Goal: Transaction & Acquisition: Purchase product/service

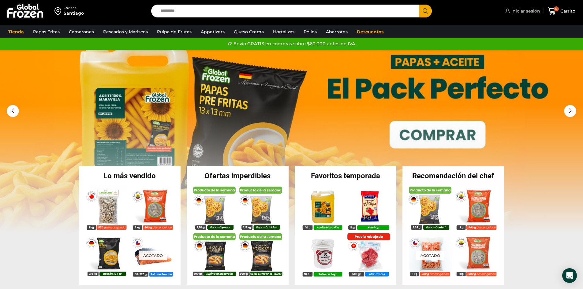
click at [519, 10] on span "Iniciar sesión" at bounding box center [525, 11] width 30 height 6
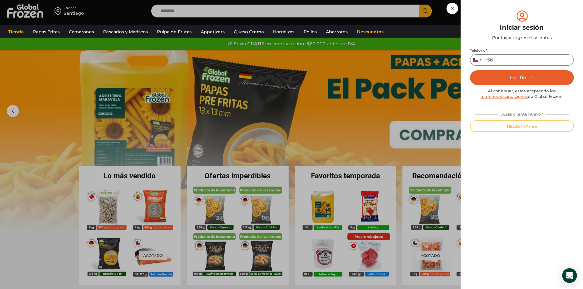
click at [530, 59] on input "Teléfono *" at bounding box center [522, 59] width 104 height 11
type input "*********"
click at [517, 76] on button "Continuar" at bounding box center [522, 77] width 104 height 15
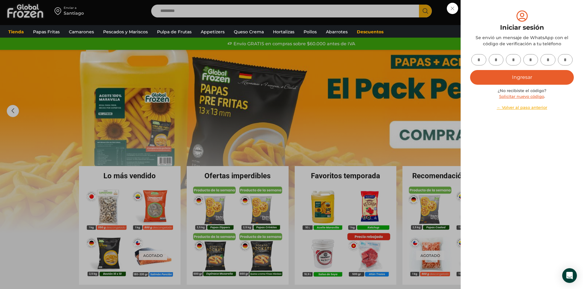
click at [479, 61] on input "text" at bounding box center [478, 59] width 15 height 11
type input "*"
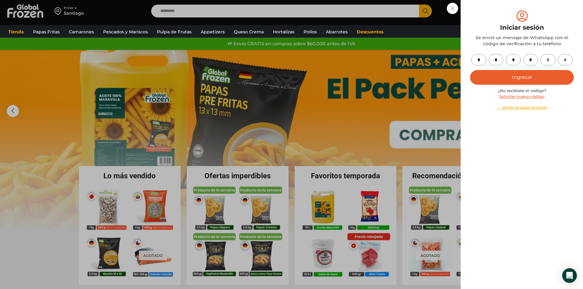
type input "*"
click at [530, 76] on button "Ingresar" at bounding box center [522, 77] width 104 height 15
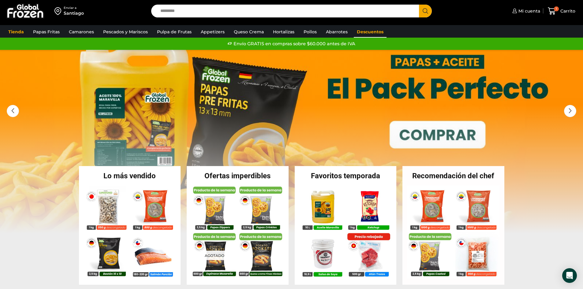
click at [369, 32] on link "Descuentos" at bounding box center [370, 32] width 33 height 12
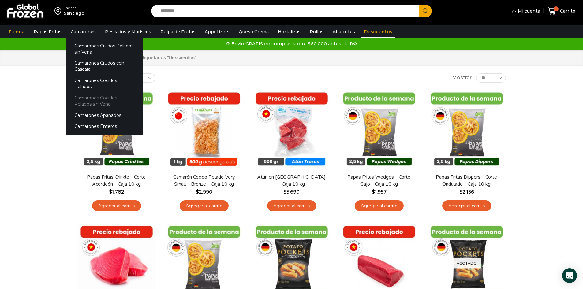
click at [85, 92] on link "Camarones Cocidos Pelados sin Vena" at bounding box center [104, 100] width 77 height 17
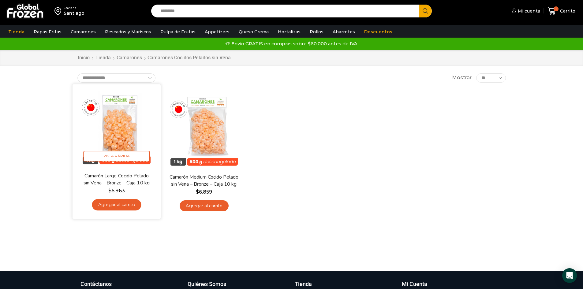
click at [114, 127] on img at bounding box center [116, 128] width 79 height 79
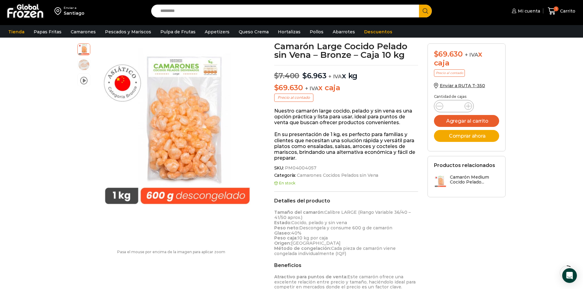
scroll to position [61, 0]
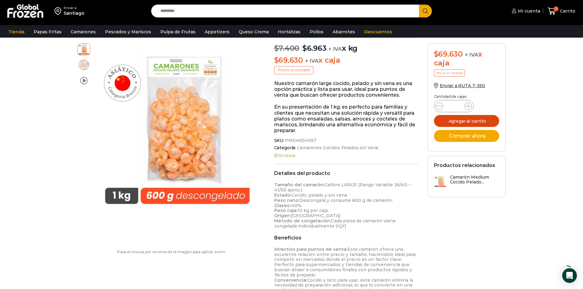
click at [478, 119] on button "Agregar al carrito" at bounding box center [466, 121] width 65 height 12
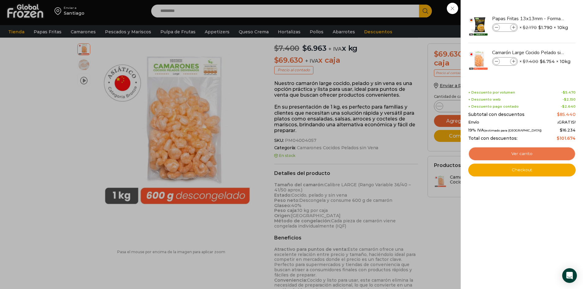
click at [508, 152] on link "Ver carrito" at bounding box center [521, 154] width 107 height 14
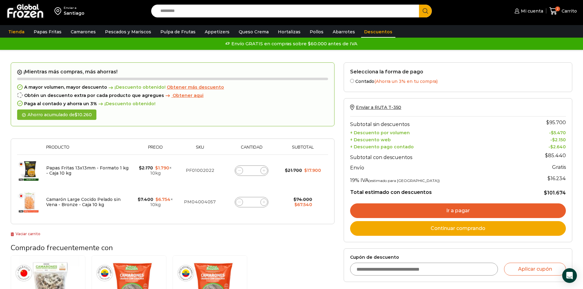
click at [362, 30] on link "Descuentos" at bounding box center [378, 32] width 34 height 12
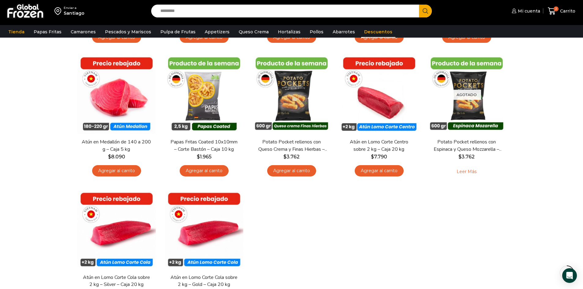
scroll to position [184, 0]
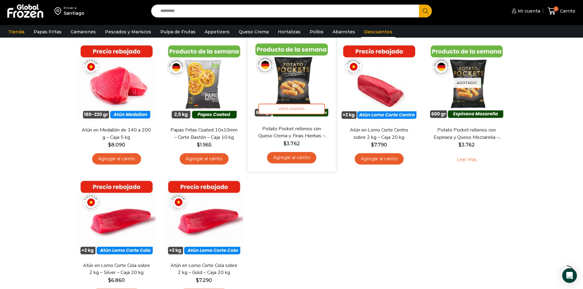
click at [291, 78] on img at bounding box center [291, 81] width 79 height 79
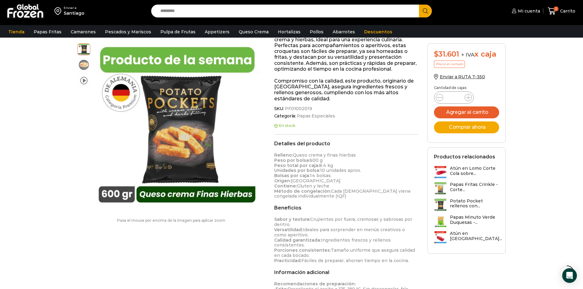
scroll to position [92, 0]
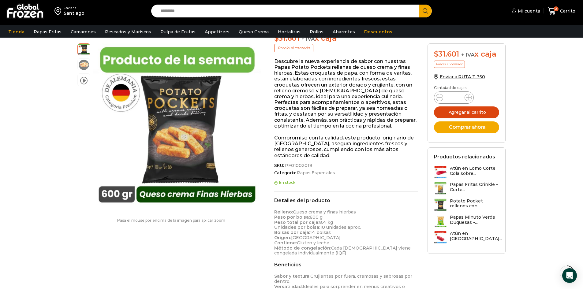
click at [459, 113] on button "Agregar al carrito" at bounding box center [466, 112] width 65 height 12
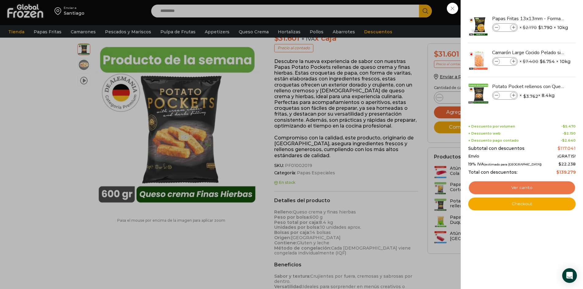
click at [512, 187] on link "Ver carrito" at bounding box center [521, 188] width 107 height 14
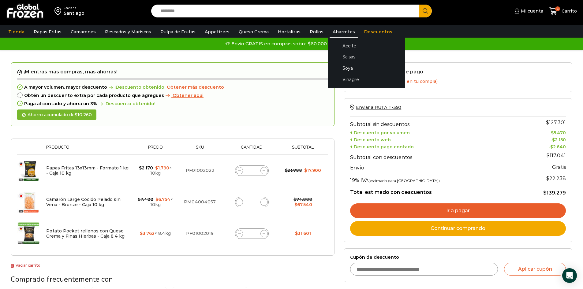
click at [335, 31] on link "Abarrotes" at bounding box center [344, 32] width 28 height 12
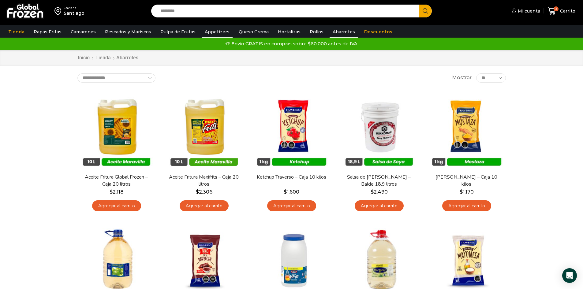
click at [204, 30] on link "Appetizers" at bounding box center [217, 32] width 31 height 12
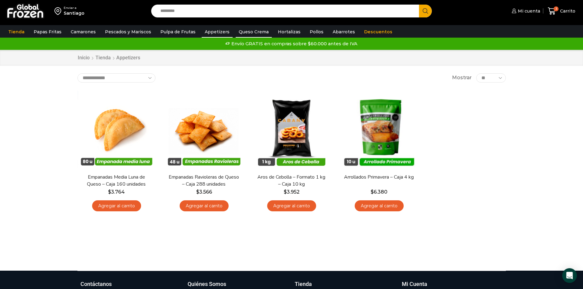
click at [252, 34] on link "Queso Crema" at bounding box center [254, 32] width 36 height 12
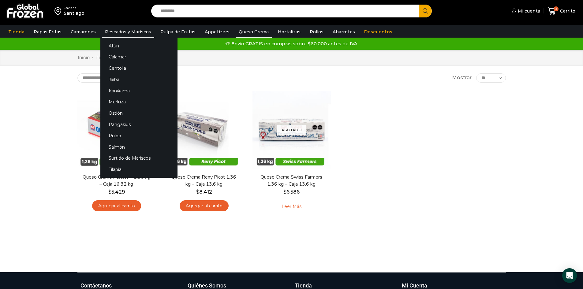
click at [113, 29] on link "Pescados y Mariscos" at bounding box center [128, 32] width 52 height 12
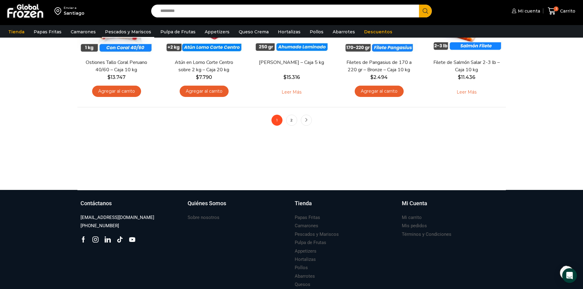
scroll to position [428, 0]
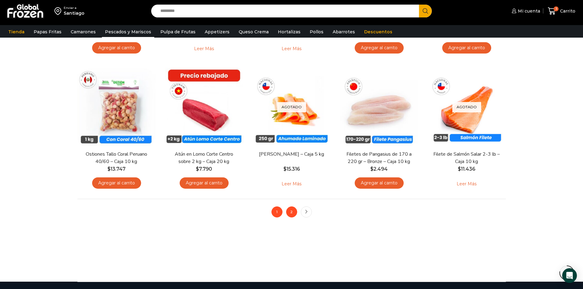
click at [289, 212] on link "2" at bounding box center [291, 212] width 11 height 11
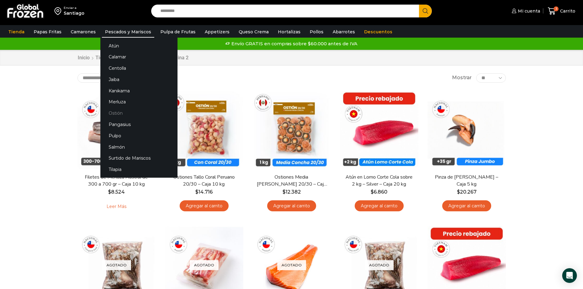
click at [111, 112] on link "Ostión" at bounding box center [138, 113] width 77 height 11
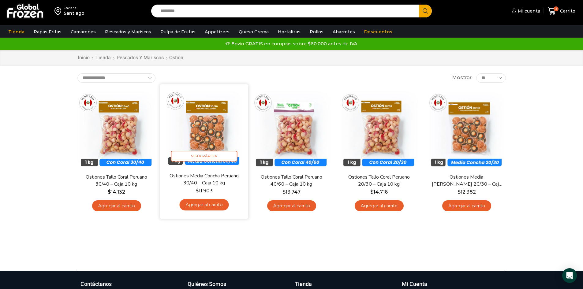
click at [208, 129] on img at bounding box center [204, 128] width 79 height 79
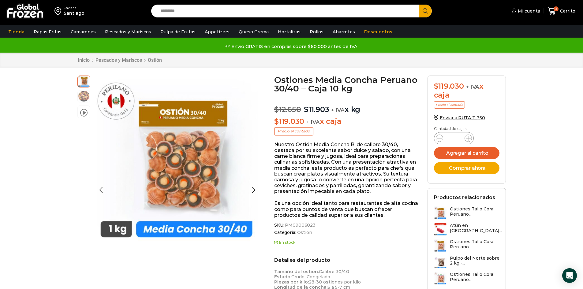
click at [88, 95] on img at bounding box center [84, 96] width 12 height 12
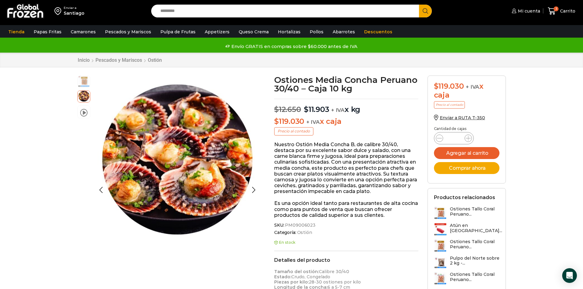
click at [84, 80] on img at bounding box center [84, 81] width 12 height 12
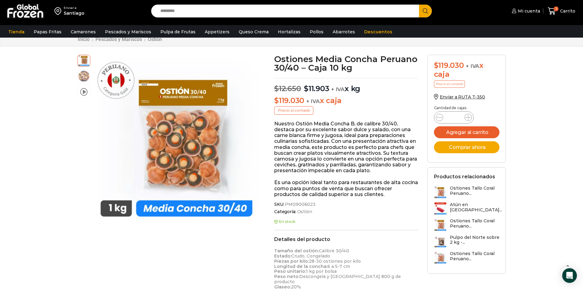
scroll to position [31, 0]
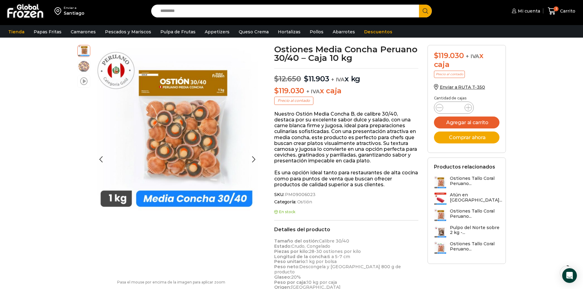
click at [86, 82] on span at bounding box center [83, 81] width 7 height 8
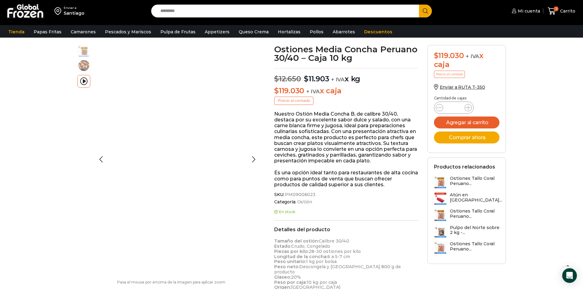
click at [85, 69] on img at bounding box center [84, 65] width 12 height 12
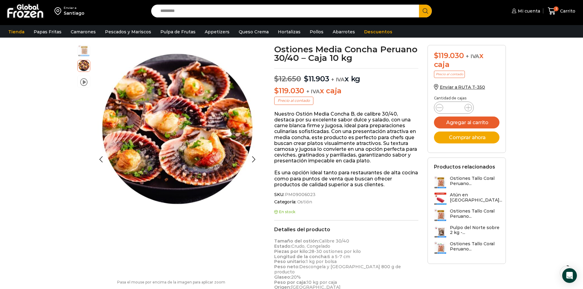
click at [85, 53] on img at bounding box center [84, 50] width 12 height 12
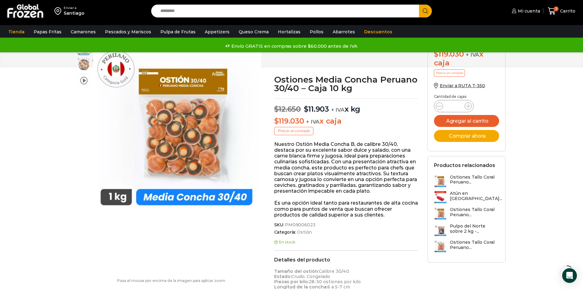
scroll to position [0, 0]
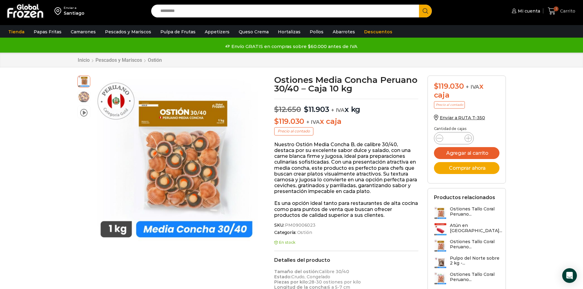
click at [565, 9] on span "Carrito" at bounding box center [566, 11] width 17 height 6
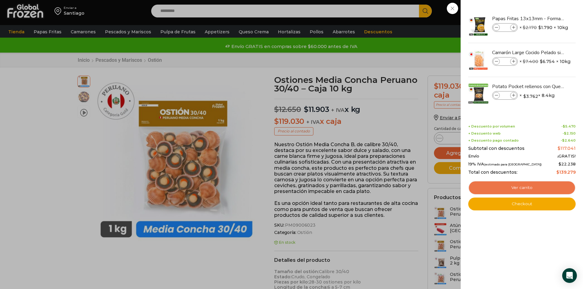
click at [516, 187] on link "Ver carrito" at bounding box center [521, 188] width 107 height 14
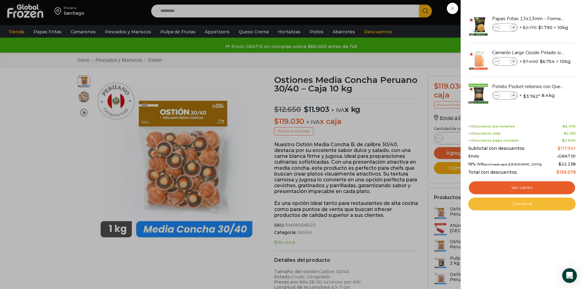
click at [529, 204] on link "Checkout" at bounding box center [521, 204] width 107 height 13
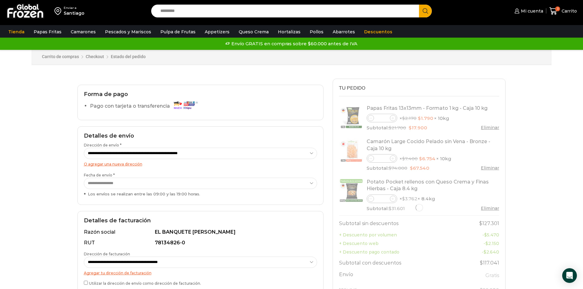
click at [250, 157] on select "**********" at bounding box center [200, 153] width 233 height 11
click at [84, 148] on select "**********" at bounding box center [200, 153] width 233 height 11
select select "*"
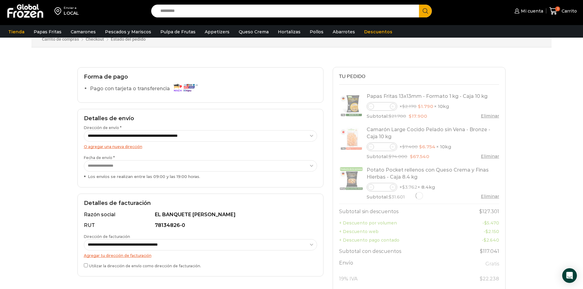
scroll to position [61, 0]
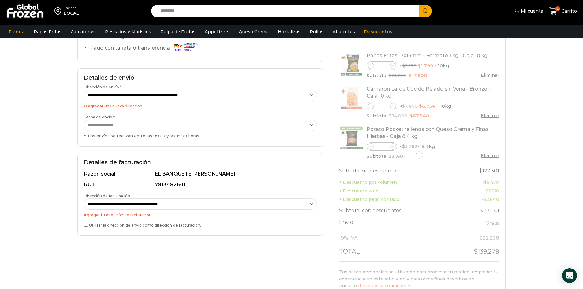
click at [250, 129] on select "**********" at bounding box center [200, 125] width 233 height 11
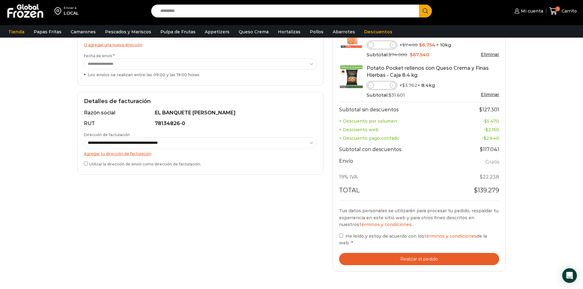
scroll to position [153, 0]
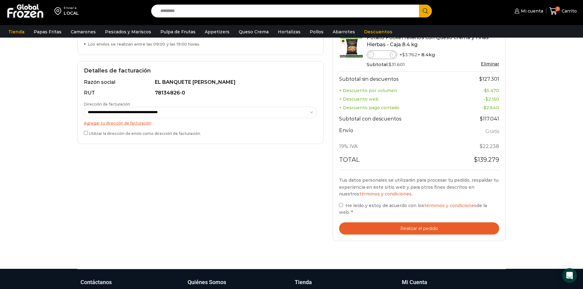
click at [83, 132] on div "**********" at bounding box center [200, 102] width 246 height 83
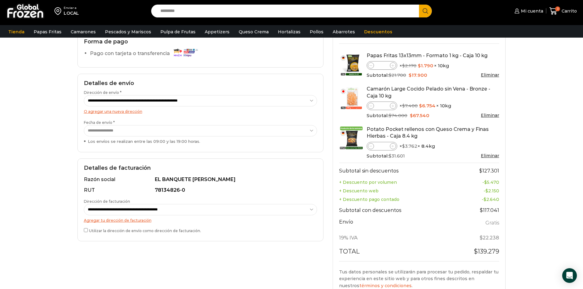
scroll to position [0, 0]
